Goal: Task Accomplishment & Management: Complete application form

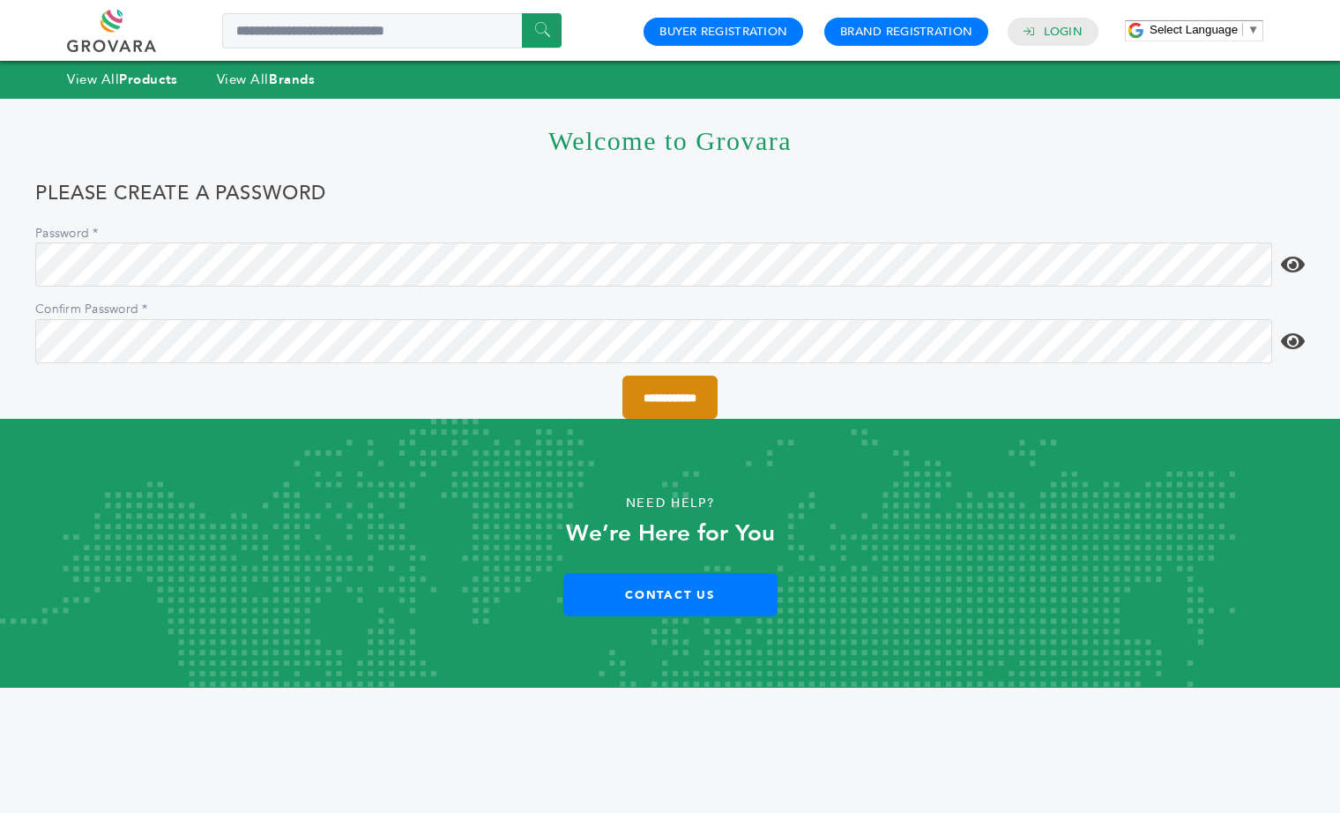
click at [625, 403] on input "**********" at bounding box center [669, 397] width 95 height 43
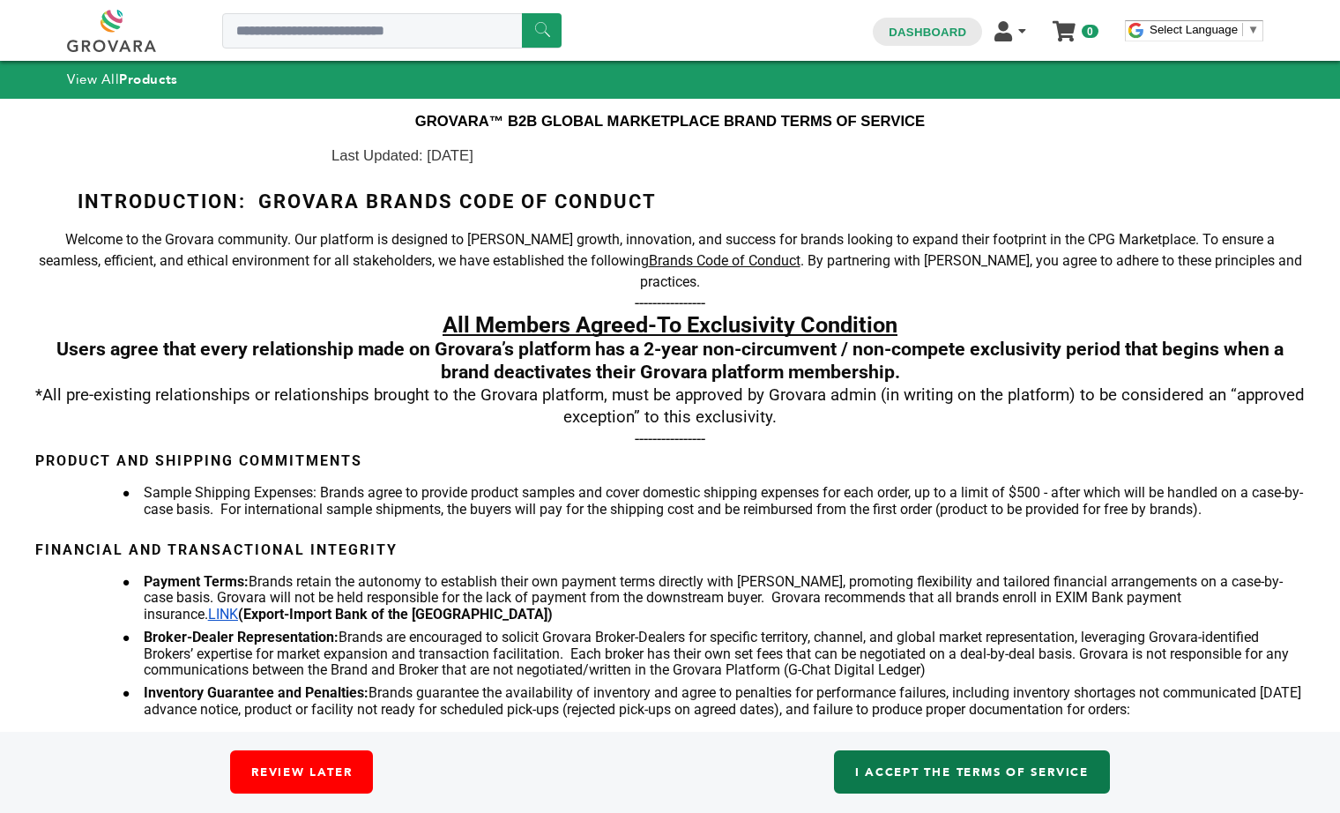
click at [1007, 765] on link "I accept the Terms of Service" at bounding box center [972, 771] width 276 height 43
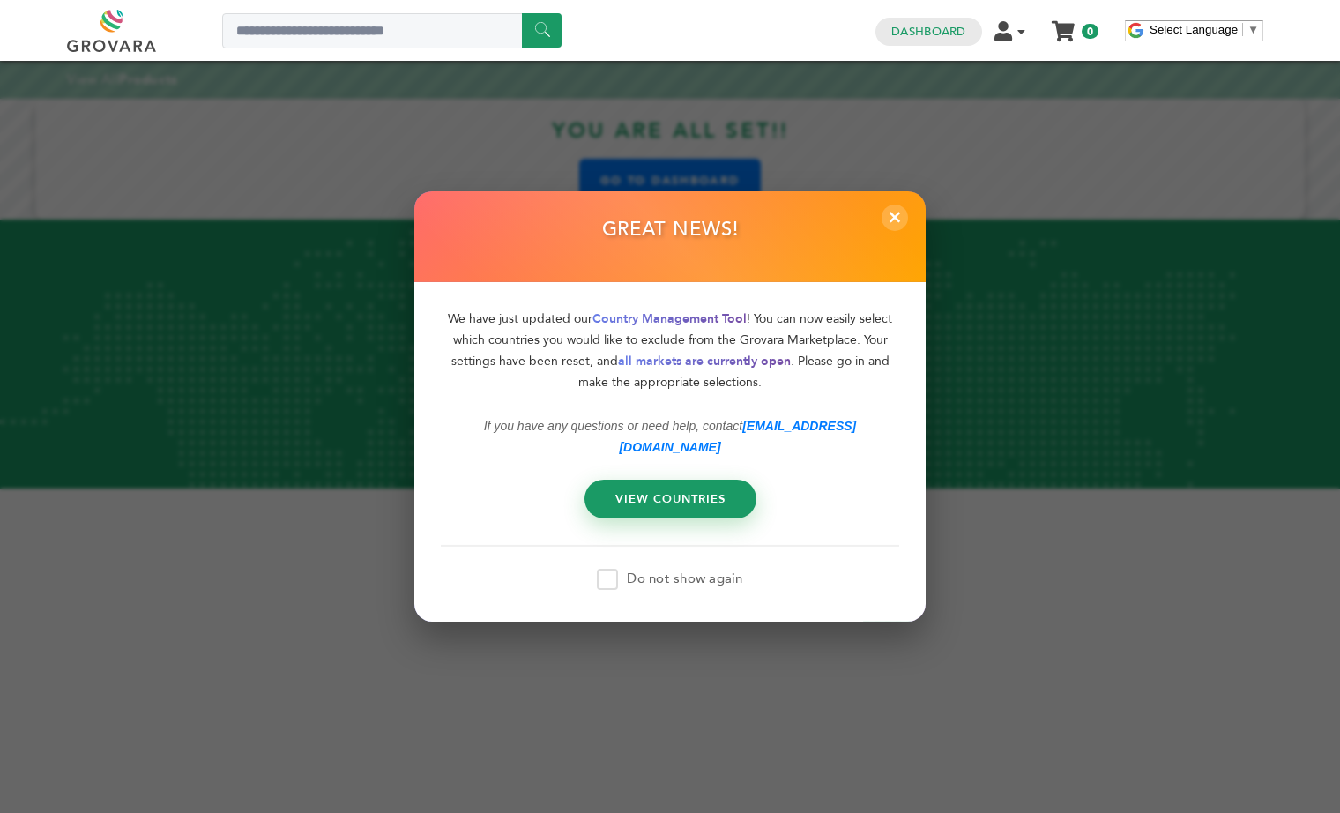
click at [608, 569] on span at bounding box center [607, 579] width 21 height 21
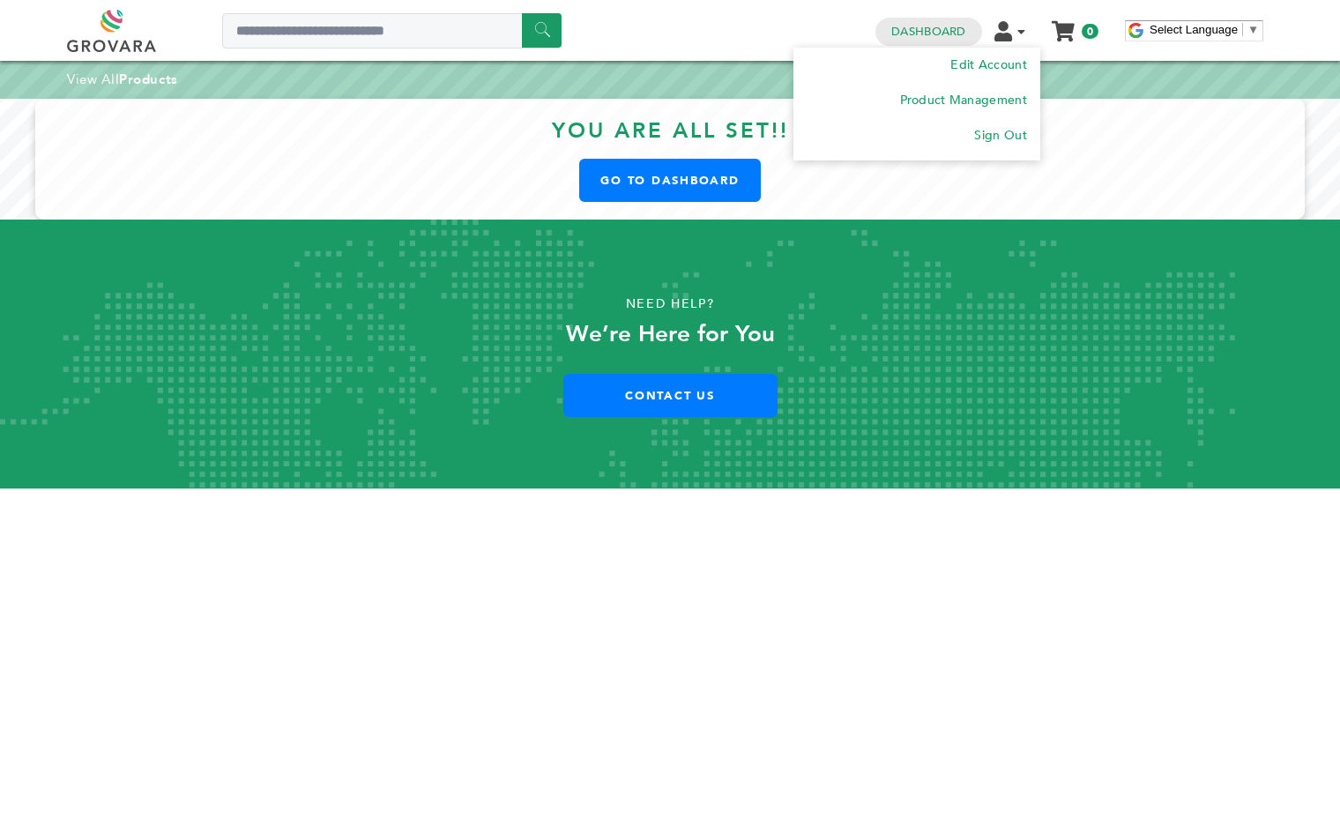
click at [1023, 38] on li "Edit Account Product Management Order Management Sign Out" at bounding box center [1018, 30] width 46 height 17
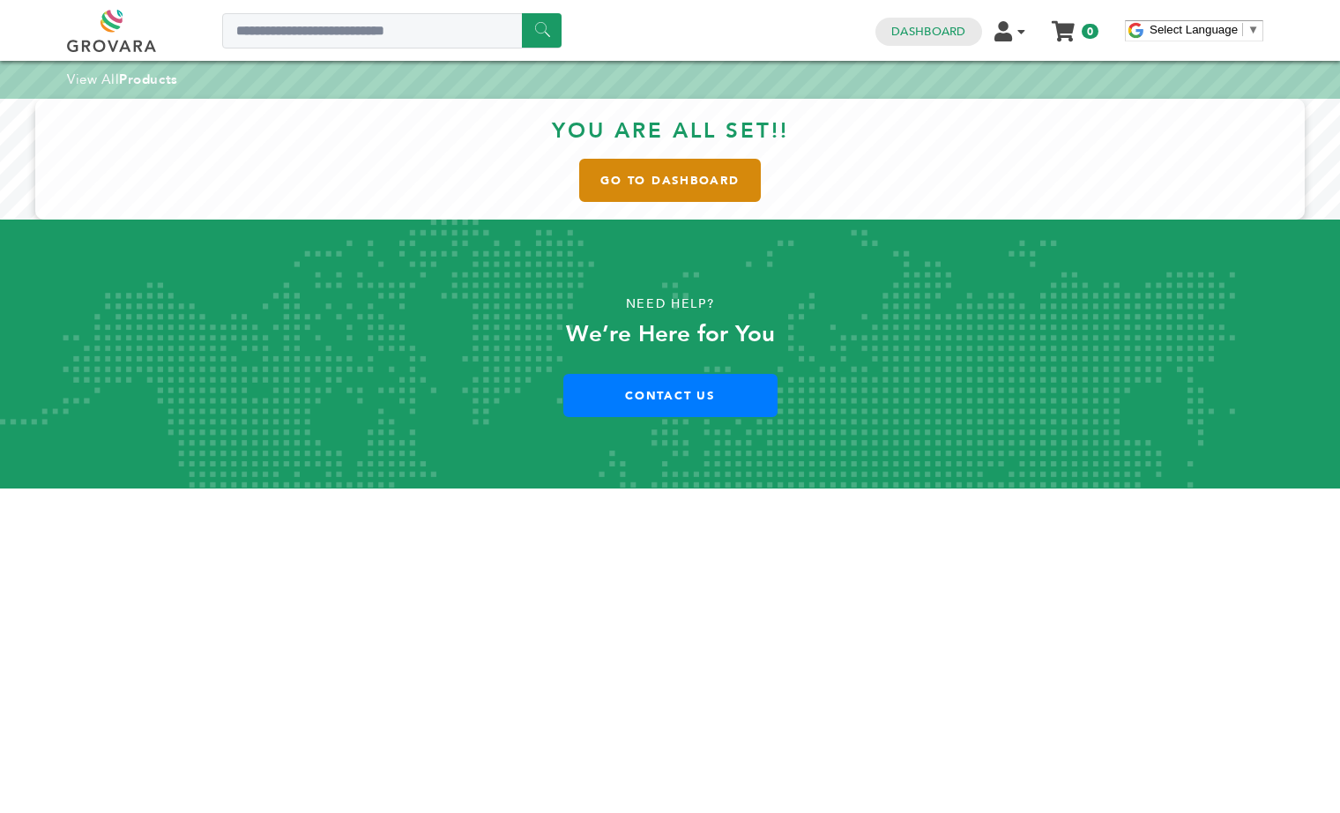
click at [710, 186] on link "Go to Dashboard" at bounding box center [670, 180] width 182 height 43
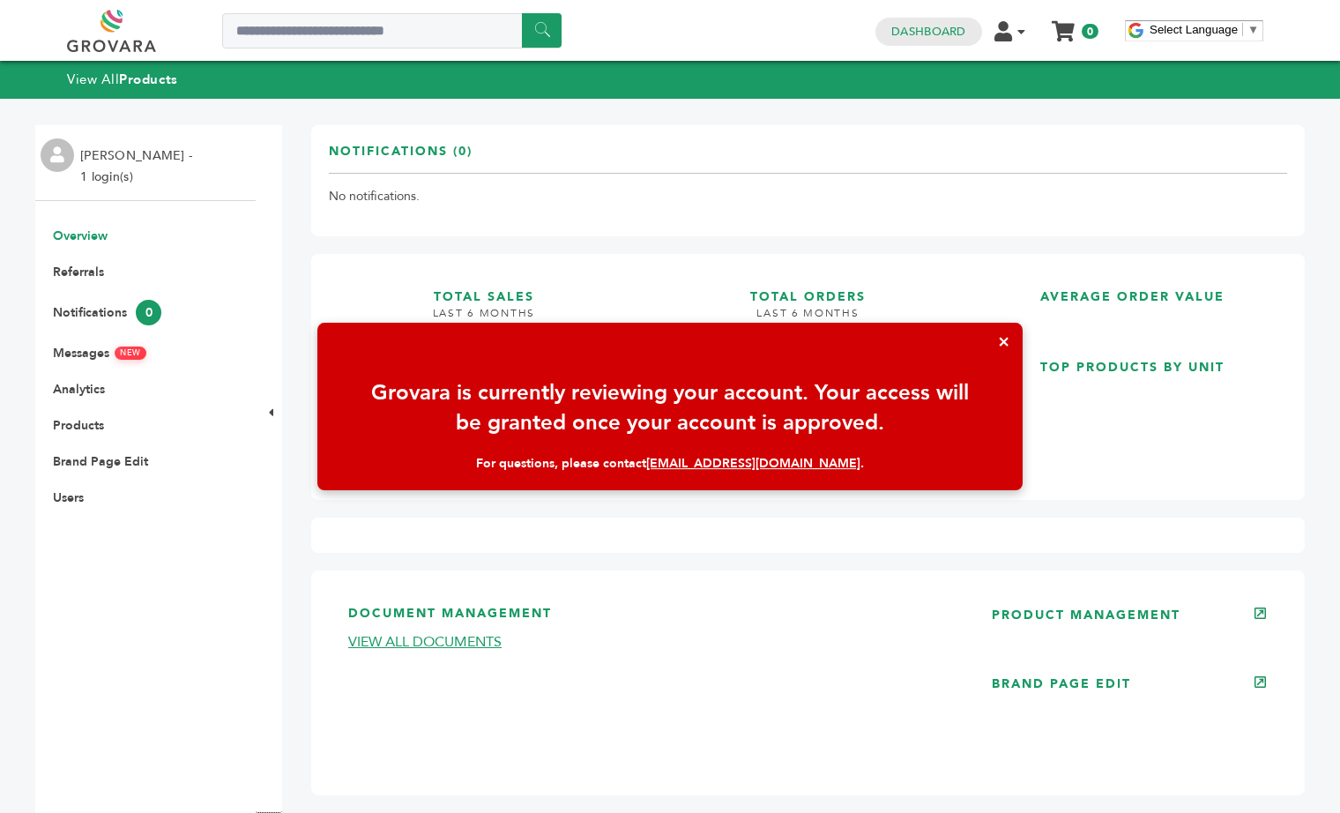
click at [997, 344] on button "×" at bounding box center [1004, 342] width 38 height 38
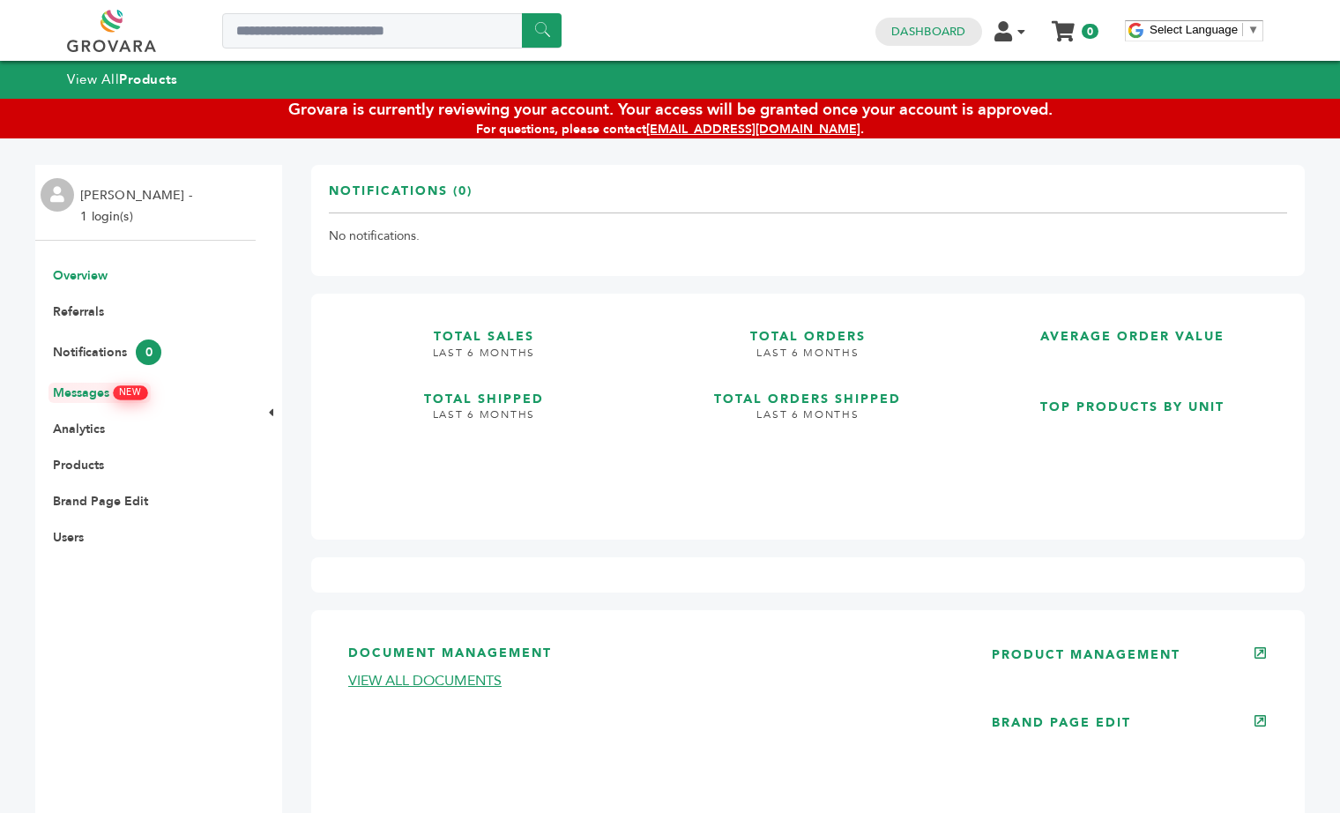
click at [71, 388] on link "Messages NEW" at bounding box center [99, 392] width 93 height 17
click at [168, 388] on li "Messages NEW" at bounding box center [145, 392] width 203 height 17
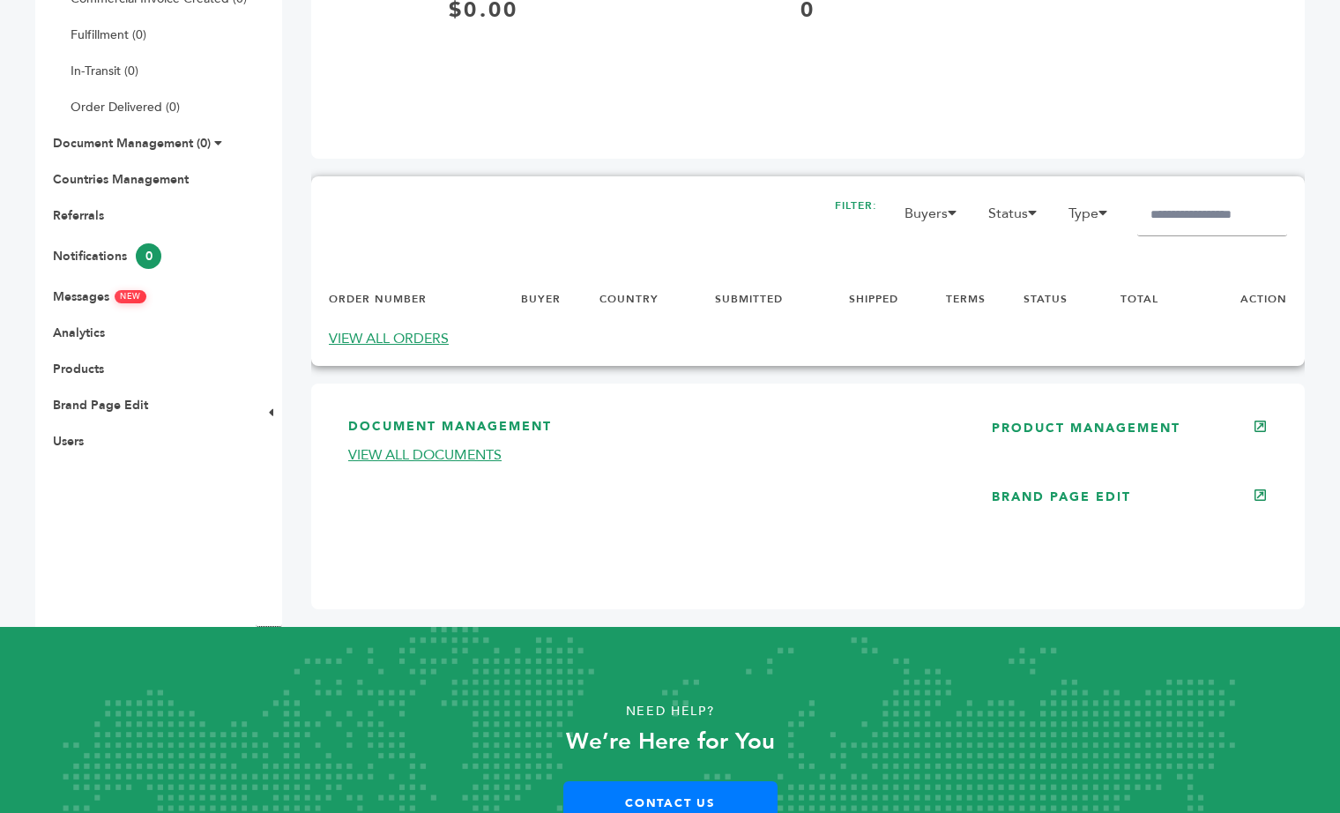
scroll to position [413, 0]
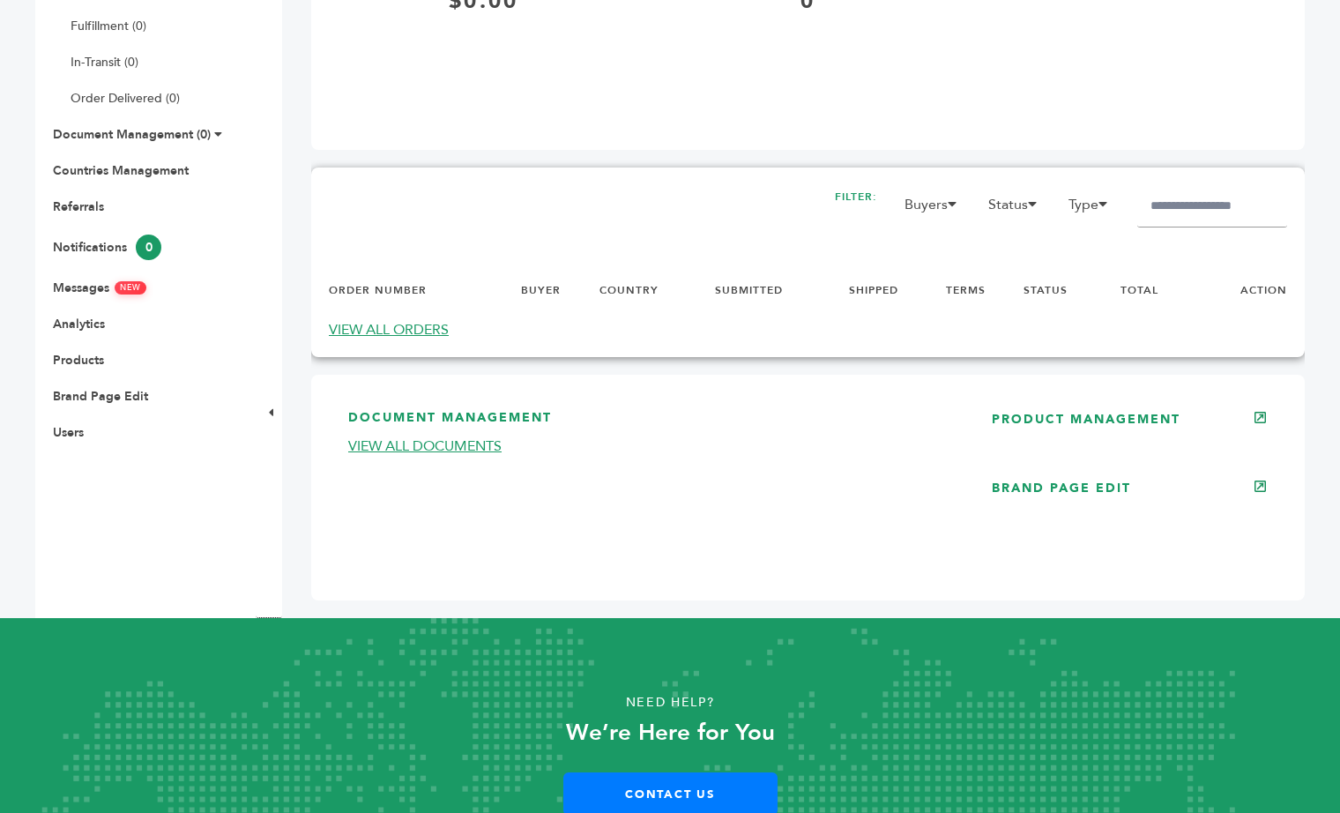
click at [426, 347] on div "ORDERS (0) DISPLAYING 0 OF 0 FILTER: Buyers Marcio Galeno de Sousa Mor Yam Mark…" at bounding box center [808, 263] width 994 height 190
click at [414, 335] on link "VIEW ALL ORDERS" at bounding box center [389, 329] width 120 height 19
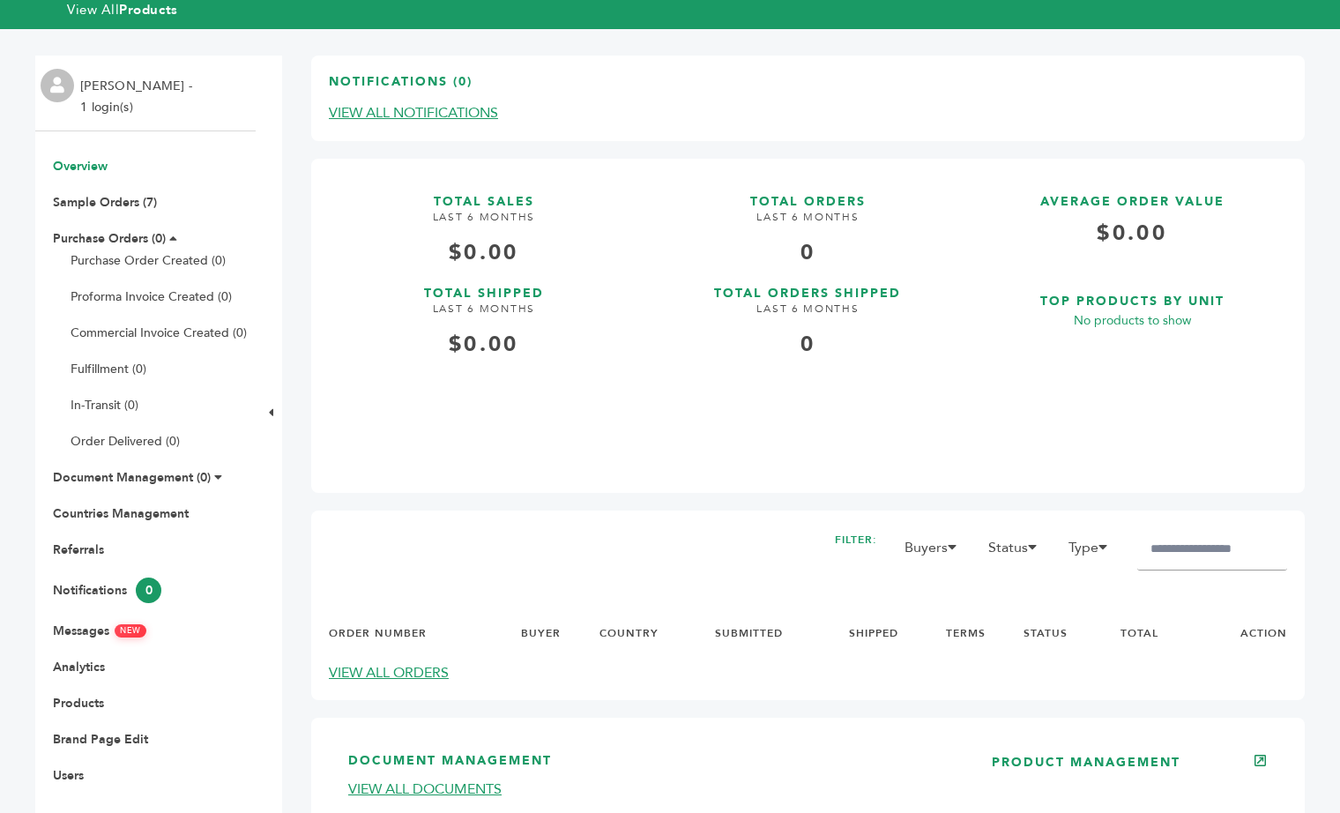
scroll to position [52, 0]
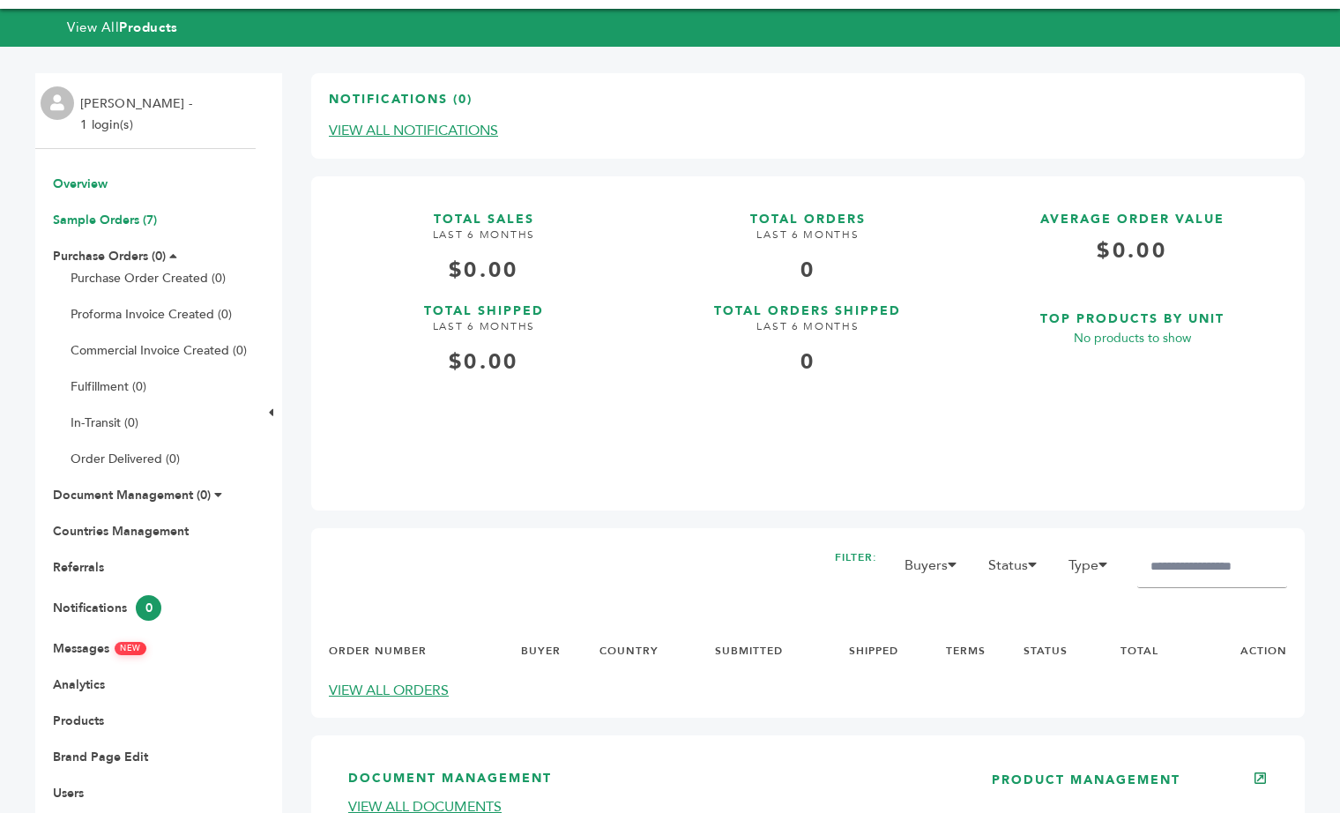
click at [133, 218] on link "Sample Orders (7)" at bounding box center [105, 220] width 104 height 17
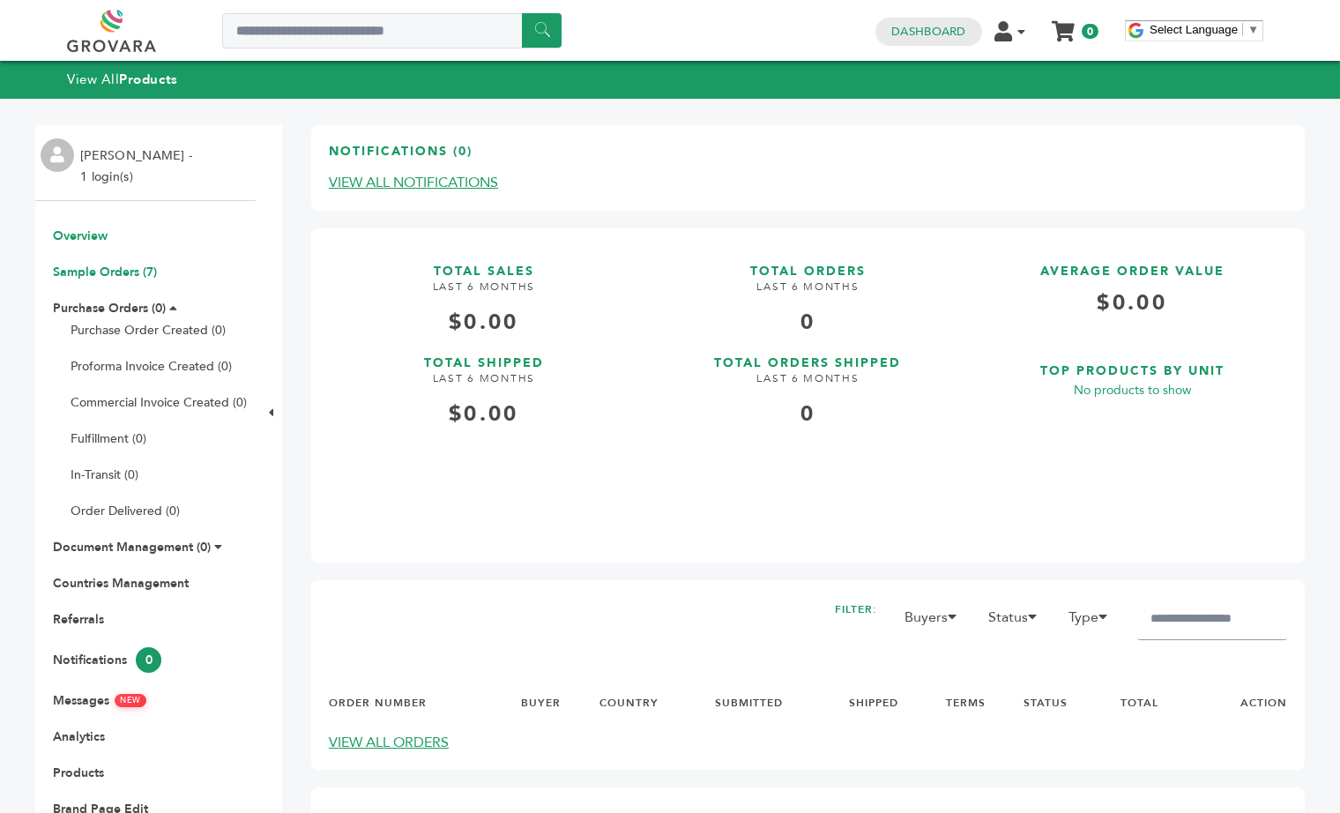
click at [135, 272] on link "Sample Orders (7)" at bounding box center [105, 272] width 104 height 17
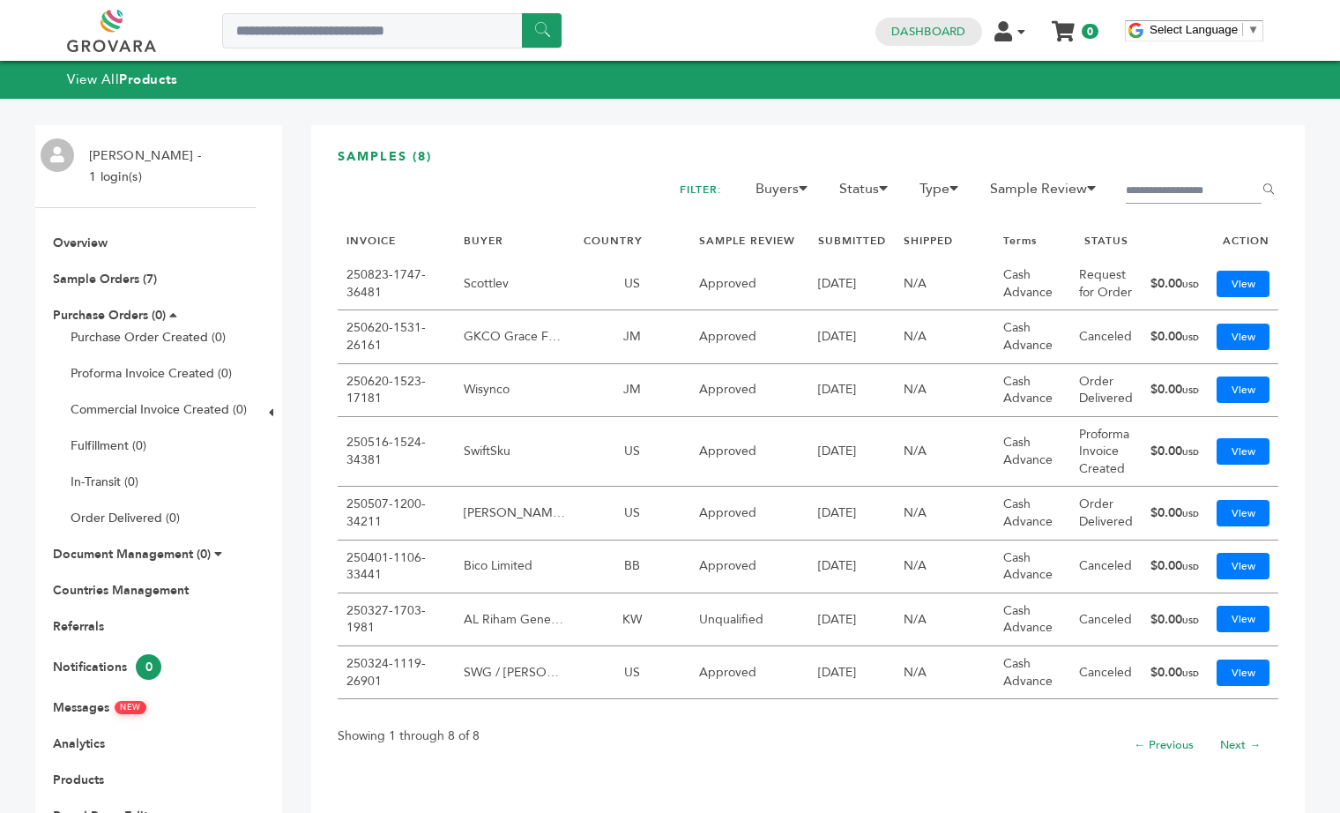
click at [387, 274] on link "250823-1747-36481" at bounding box center [386, 283] width 79 height 34
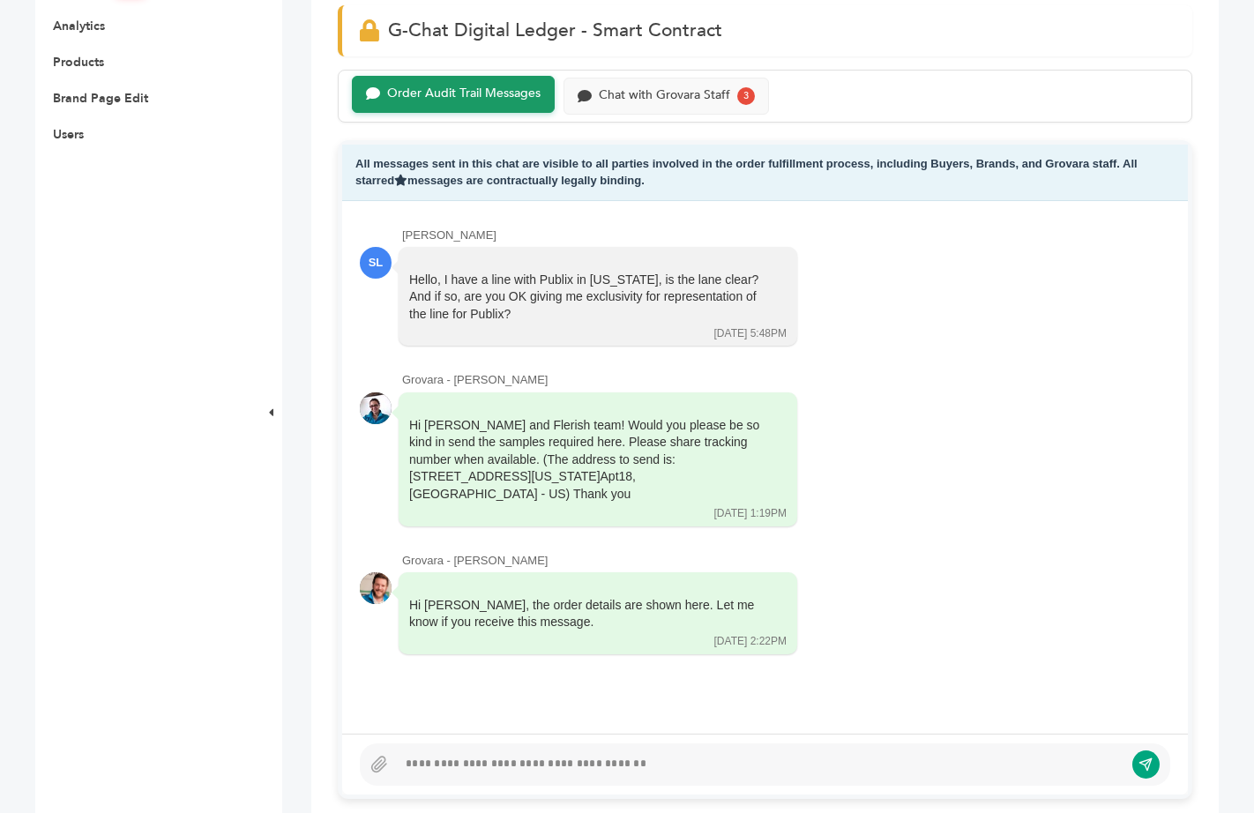
scroll to position [749, 0]
